Goal: Transaction & Acquisition: Purchase product/service

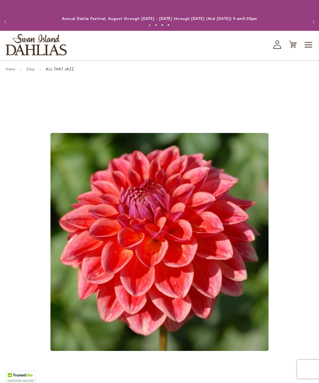
click at [280, 47] on icon "My Account" at bounding box center [277, 45] width 7 height 8
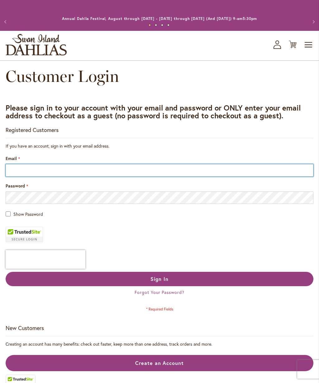
type input "**********"
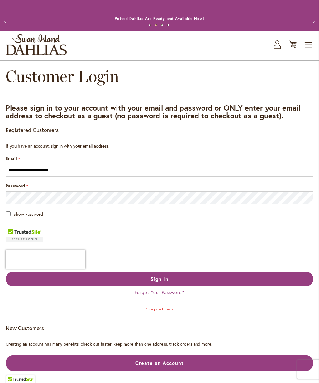
click at [260, 278] on button "Sign In" at bounding box center [160, 279] width 308 height 14
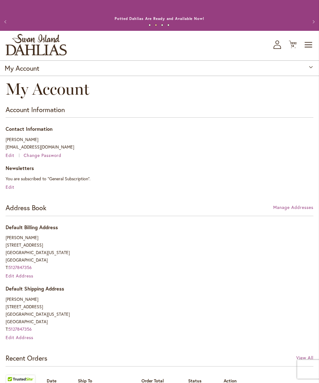
click at [296, 46] on icon "Cart .cls-1 { fill: #231f20; }" at bounding box center [293, 45] width 8 height 8
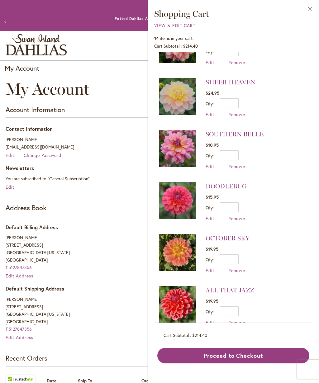
scroll to position [257, 0]
click at [234, 203] on input "*" at bounding box center [229, 208] width 19 height 10
click at [235, 203] on input "*" at bounding box center [229, 208] width 19 height 10
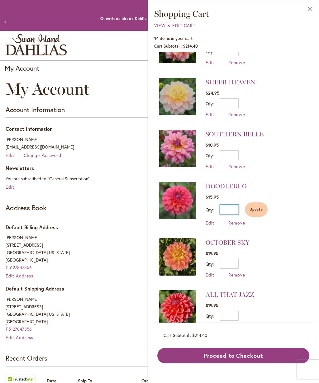
type input "*"
click at [260, 208] on span "Update" at bounding box center [256, 210] width 13 height 4
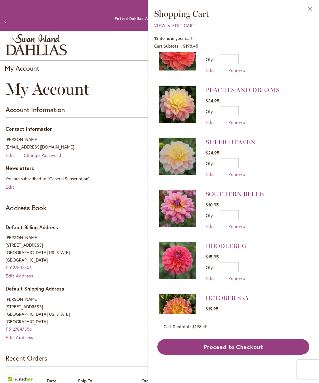
scroll to position [139, 0]
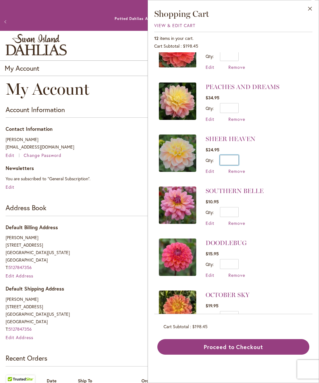
click at [234, 155] on input "*" at bounding box center [229, 160] width 19 height 10
click at [236, 155] on input "*" at bounding box center [229, 160] width 19 height 10
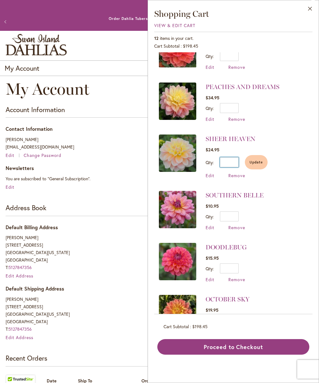
type input "*"
click at [255, 160] on span "Update" at bounding box center [256, 162] width 13 height 4
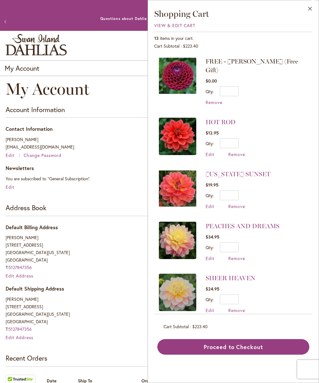
scroll to position [0, 0]
click at [248, 352] on button "Proceed to Checkout" at bounding box center [233, 347] width 152 height 16
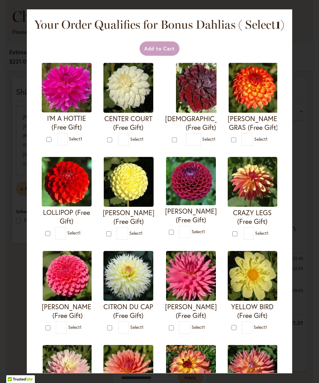
scroll to position [8, 0]
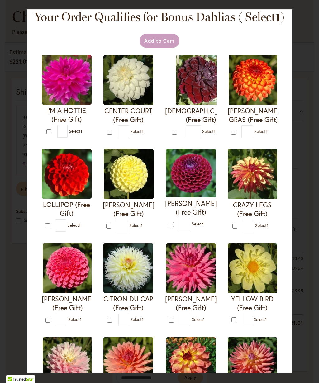
type input "*"
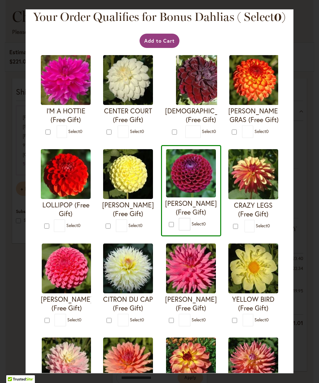
click at [172, 44] on button "Add to Cart" at bounding box center [160, 41] width 40 height 14
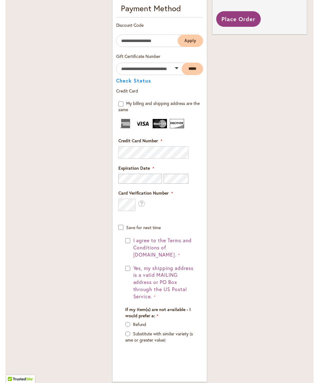
scroll to position [456, 0]
click at [123, 241] on div "I agree to the Terms and Conditions of [DOMAIN_NAME]. Yes, my shipping address …" at bounding box center [159, 300] width 83 height 125
